Goal: Task Accomplishment & Management: Manage account settings

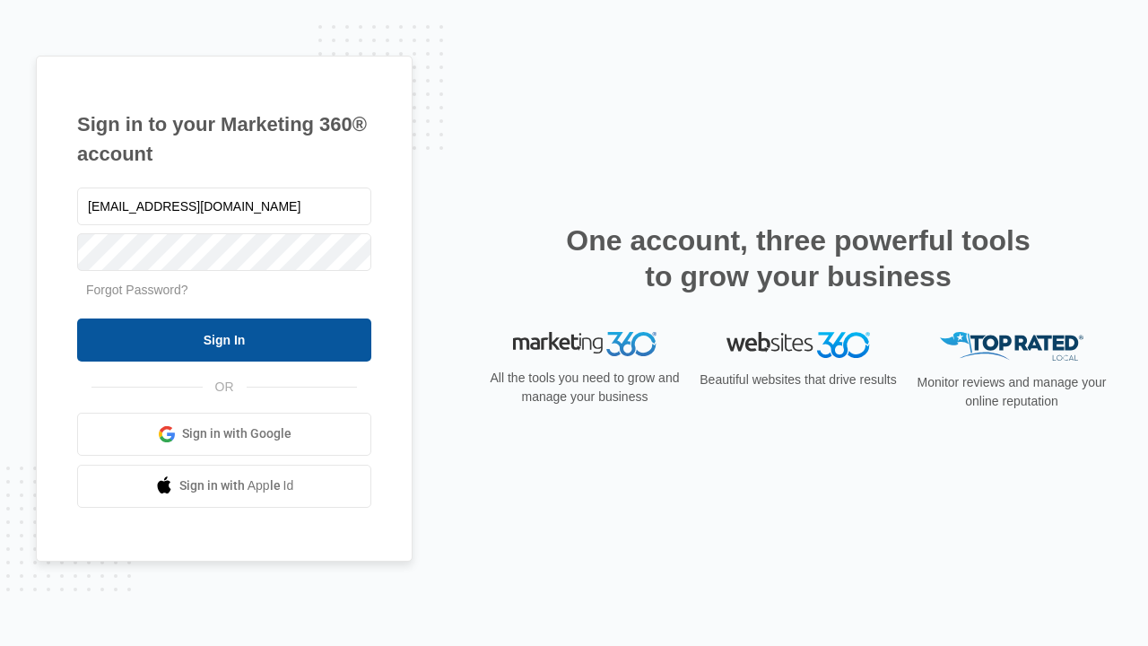
click at [224, 339] on input "Sign In" at bounding box center [224, 339] width 294 height 43
